Goal: Check status: Check status

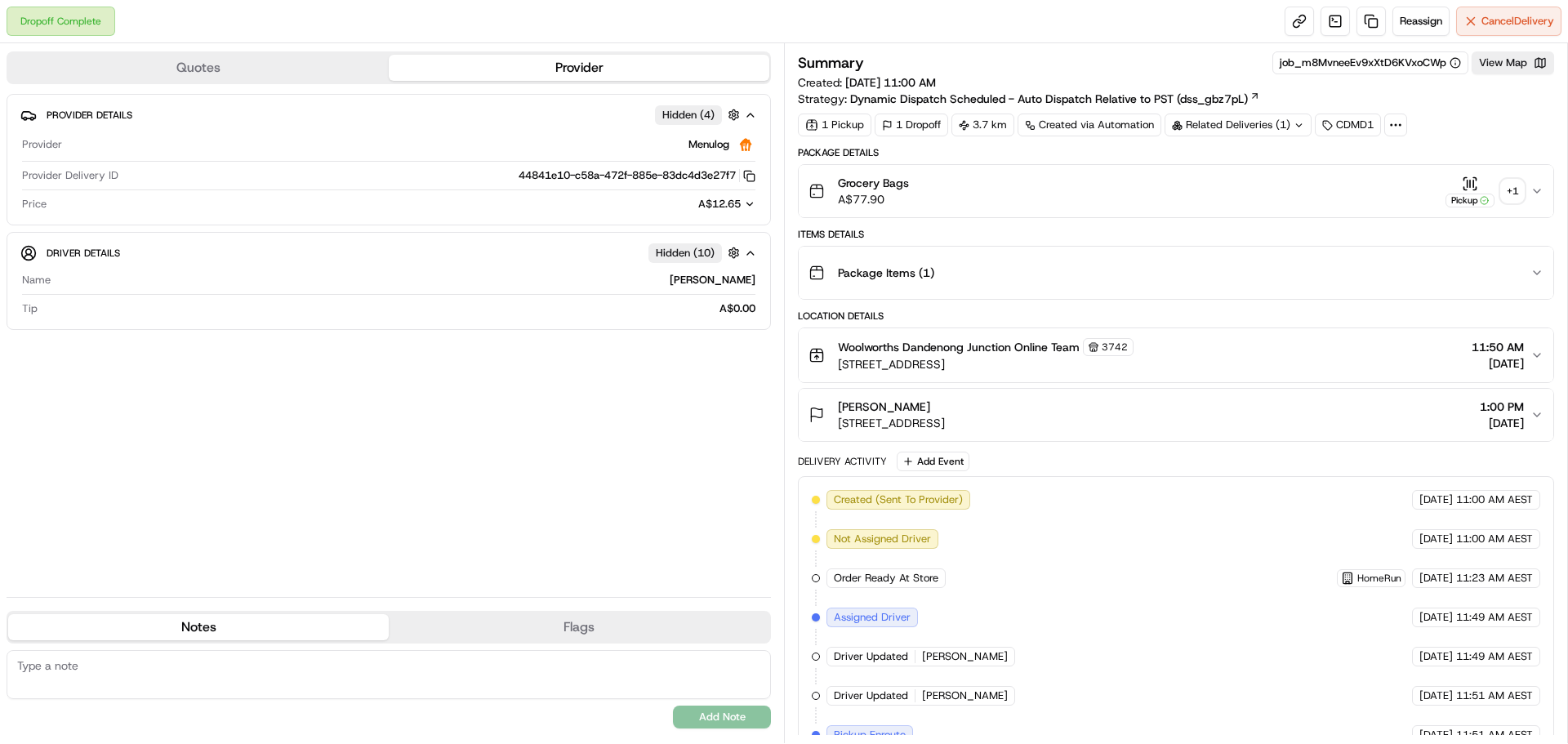
click at [1515, 191] on div "+ 1" at bounding box center [1512, 191] width 23 height 23
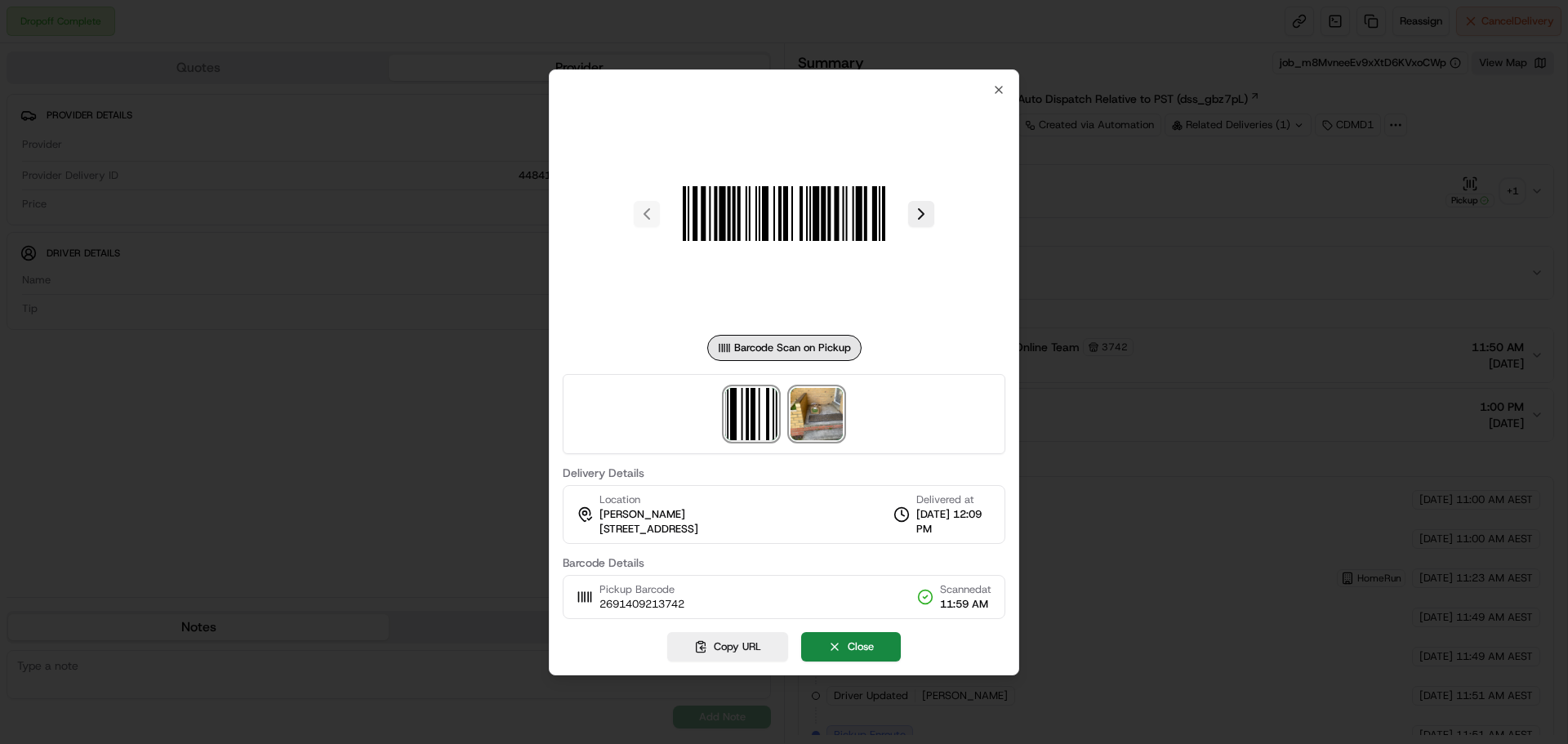
click at [839, 425] on img at bounding box center [816, 414] width 53 height 53
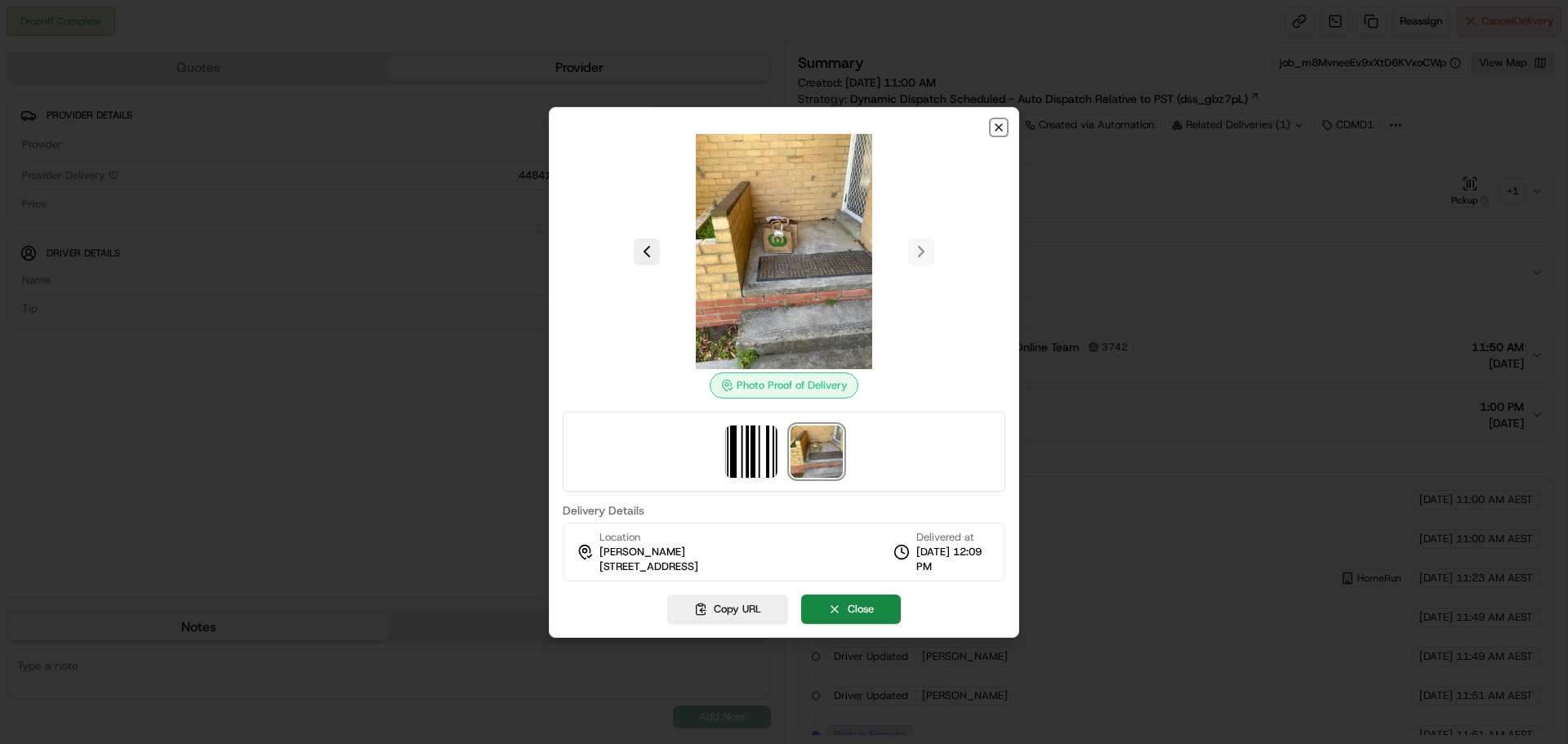
click at [997, 130] on icon "button" at bounding box center [999, 127] width 13 height 13
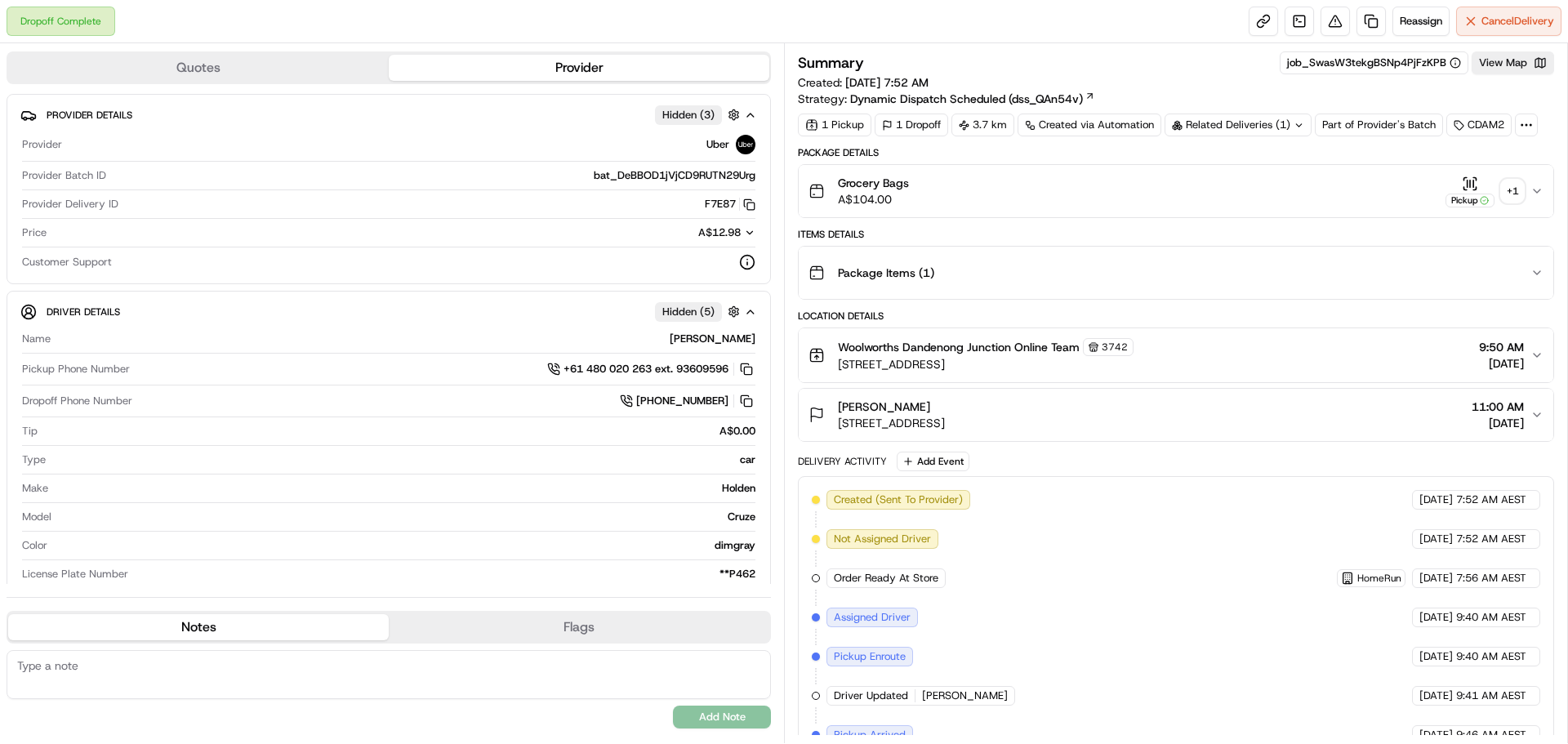
click at [1506, 193] on div "+ 1" at bounding box center [1512, 191] width 23 height 23
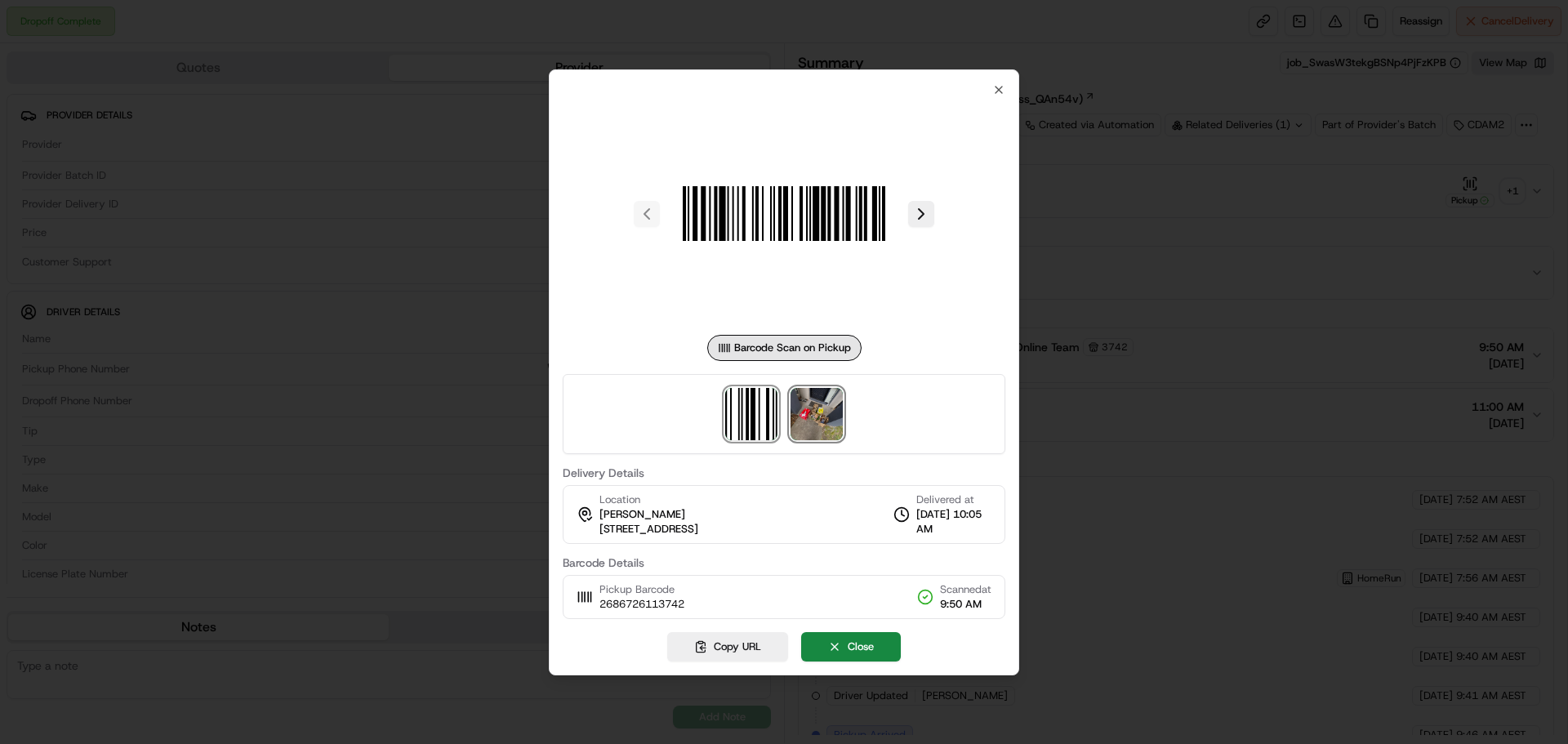
click at [823, 413] on img at bounding box center [816, 414] width 53 height 53
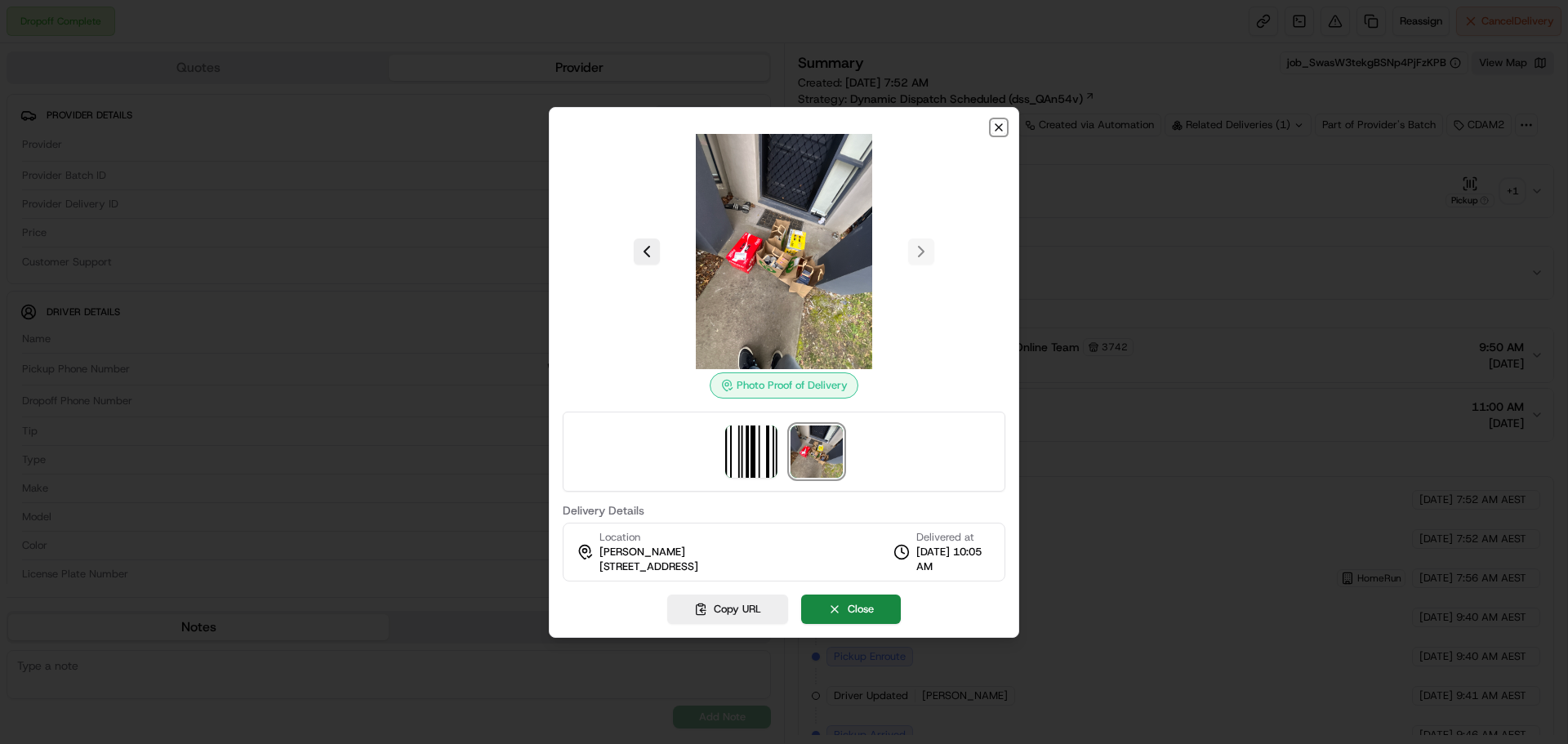
click at [999, 132] on icon "button" at bounding box center [999, 127] width 13 height 13
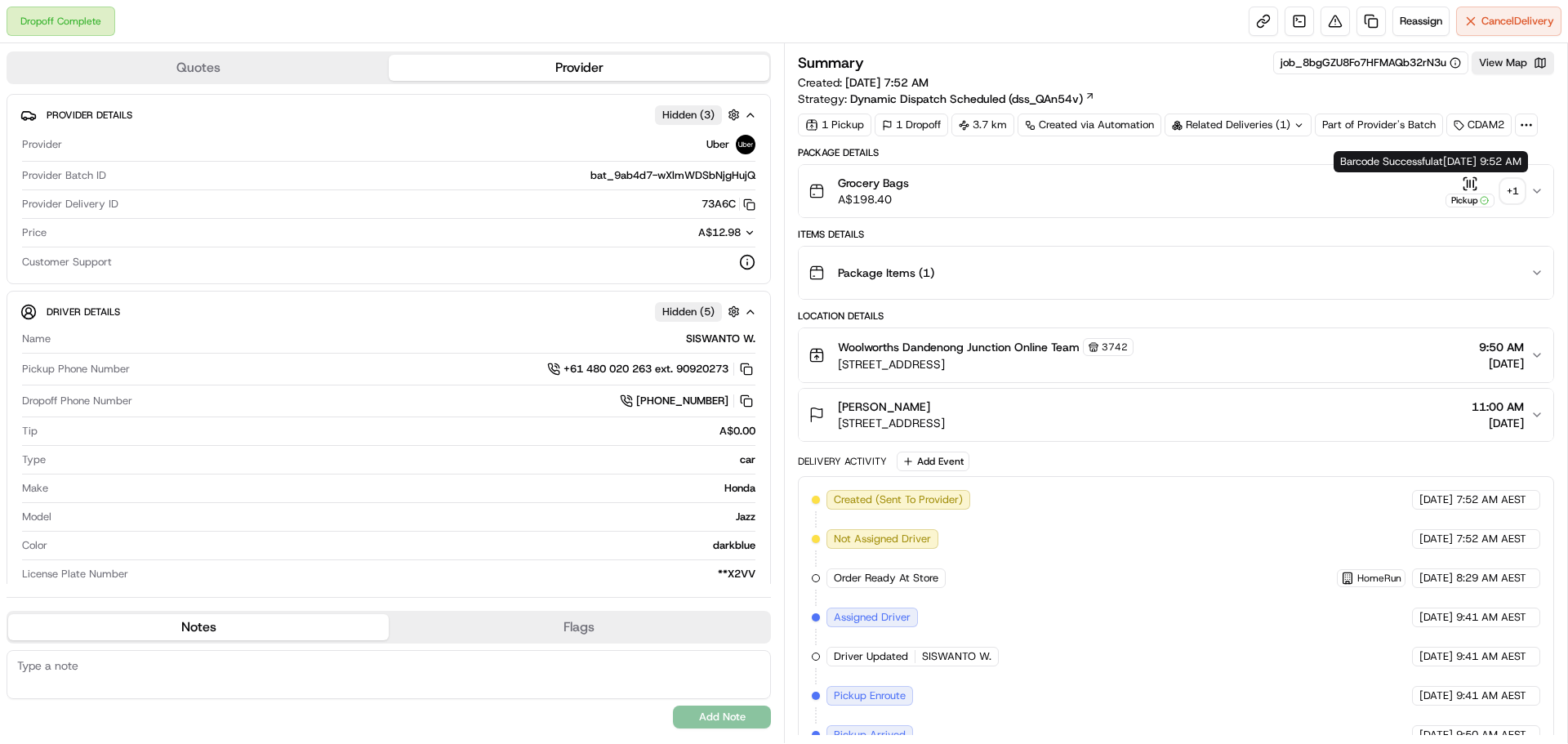
click at [1511, 191] on div "+ 1" at bounding box center [1512, 191] width 23 height 23
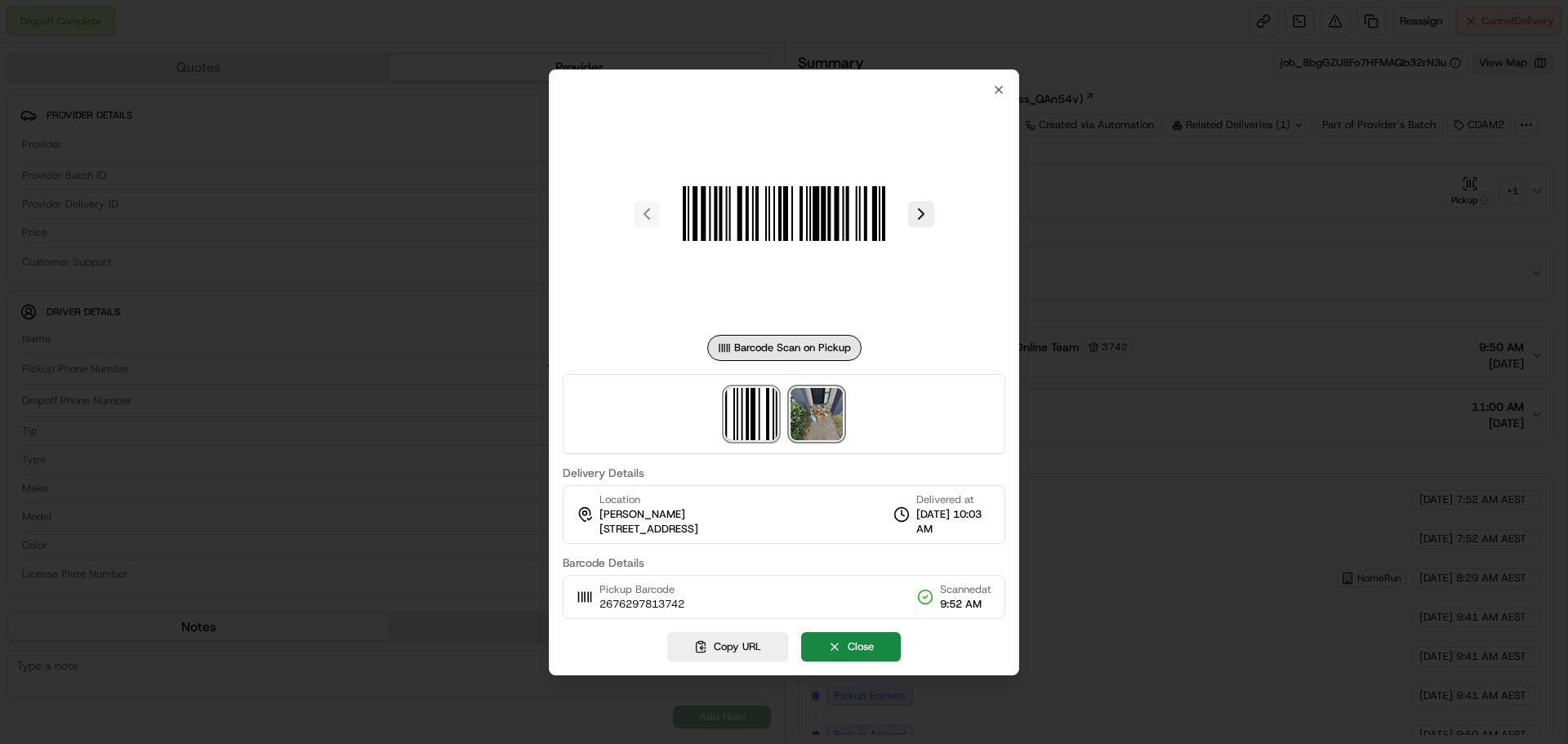
click at [841, 418] on img at bounding box center [816, 414] width 53 height 53
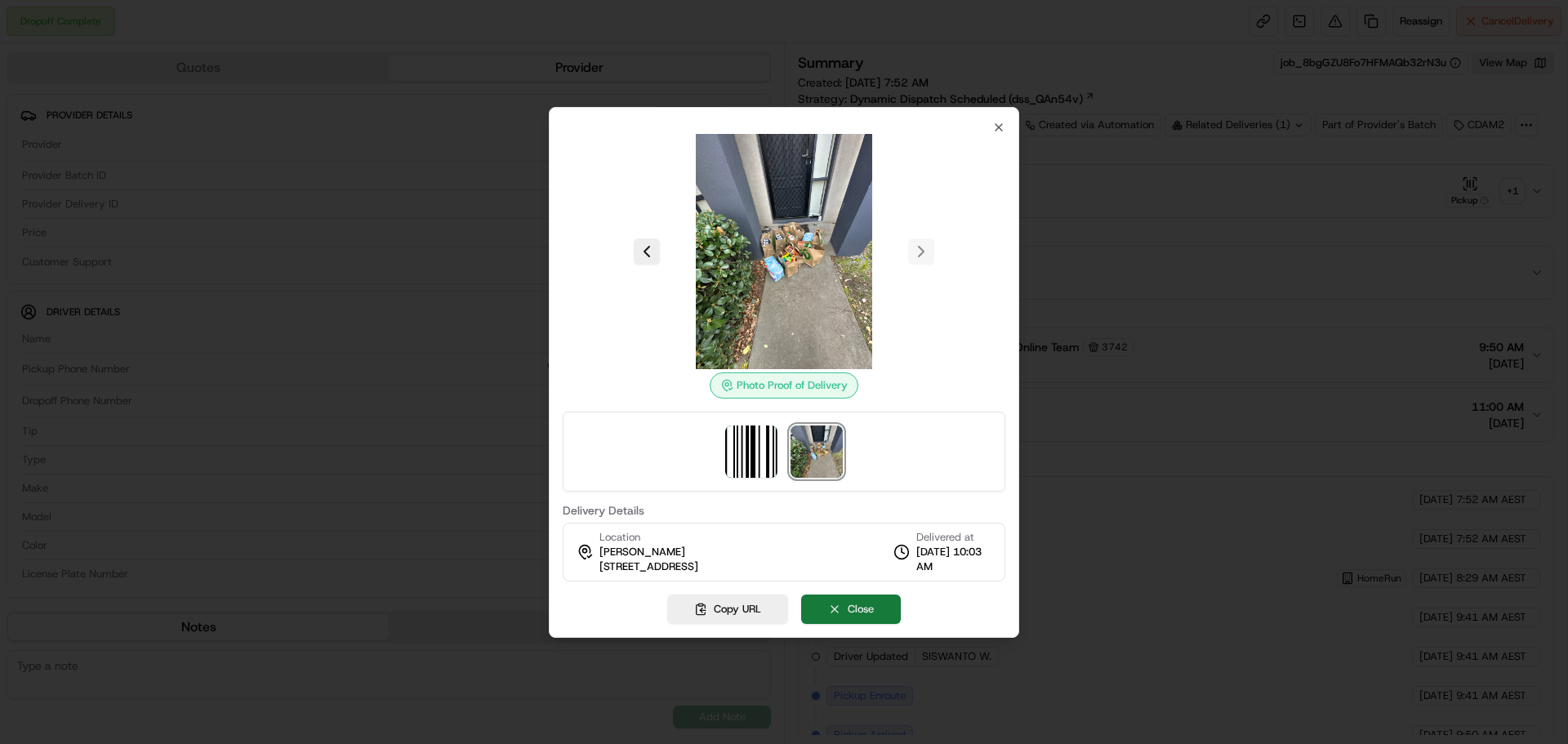
click at [881, 613] on button "Close" at bounding box center [850, 609] width 99 height 30
